Goal: Check status: Check status

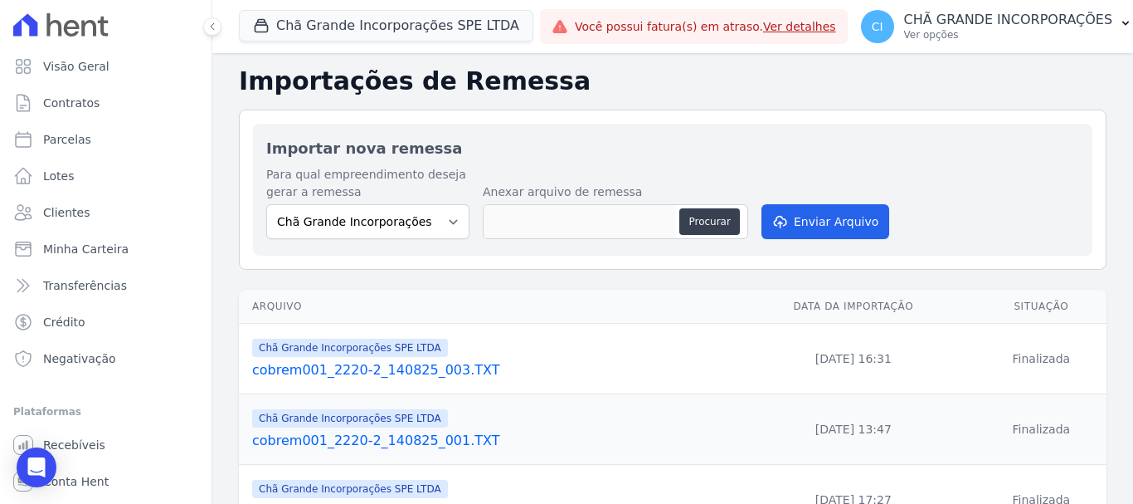
select select "fada966b-1e94-4a5a-a03a-a068354f70e7"
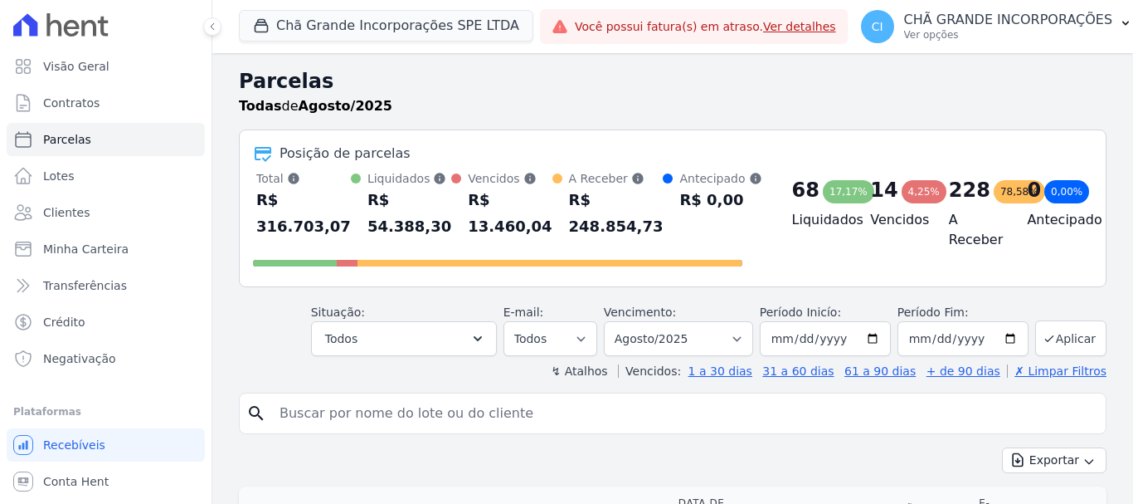
select select
click at [482, 401] on input "search" at bounding box center [685, 413] width 830 height 33
paste input "Rosemayre Bezerra Dantas"
type input "Rosemayre Bezerra Dantas"
select select
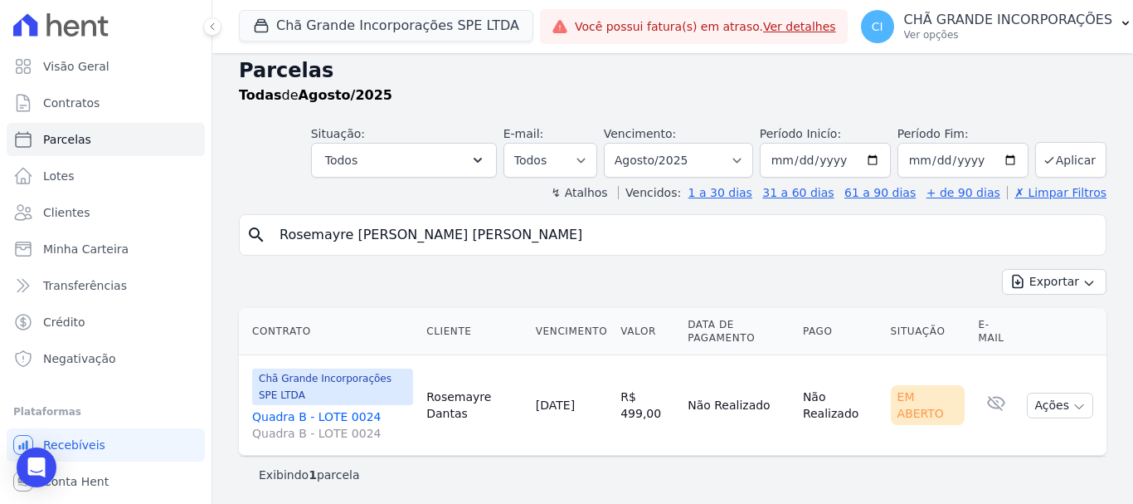
scroll to position [13, 0]
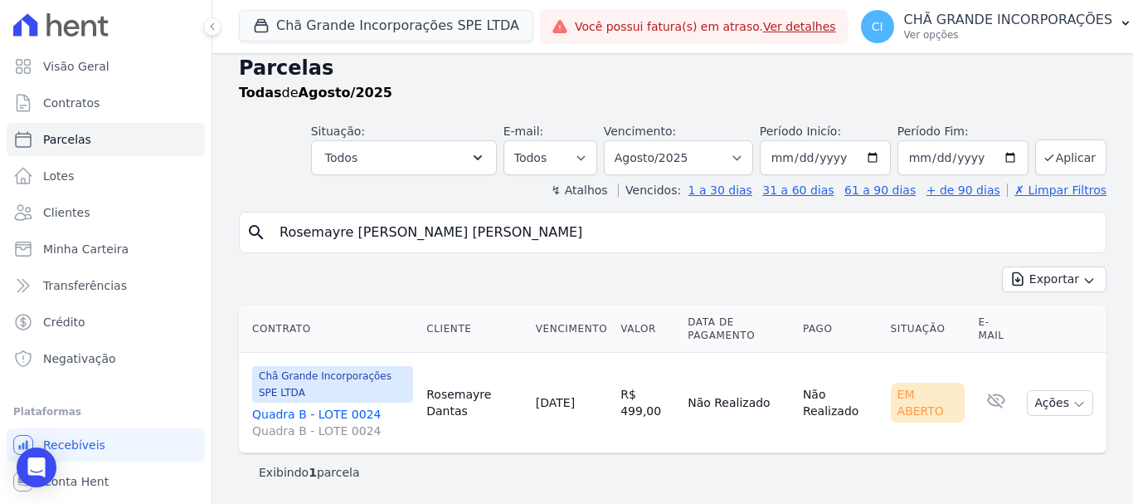
click at [324, 412] on link "Quadra B - LOTE 0024 Quadra B - LOTE 0024" at bounding box center [332, 422] width 161 height 33
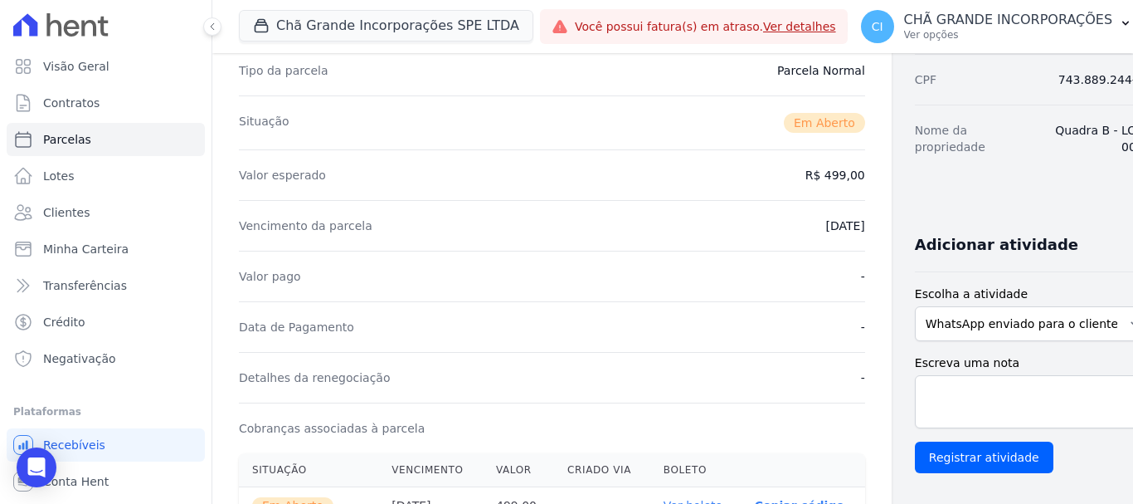
scroll to position [249, 0]
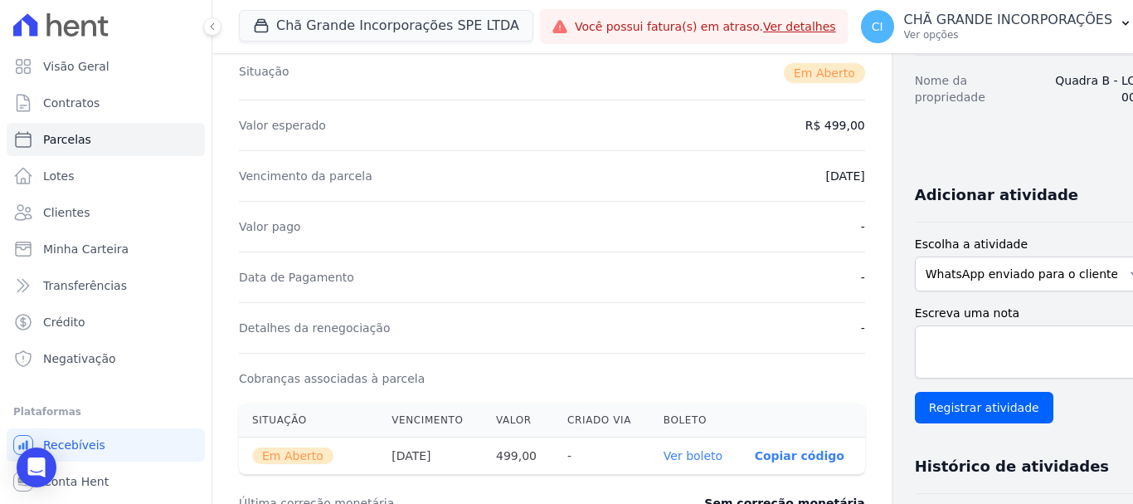
click at [664, 461] on link "Ver boleto" at bounding box center [693, 455] width 59 height 13
